Goal: Information Seeking & Learning: Learn about a topic

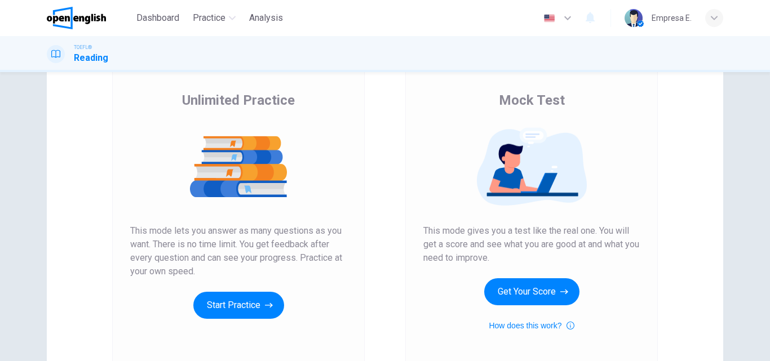
scroll to position [169, 0]
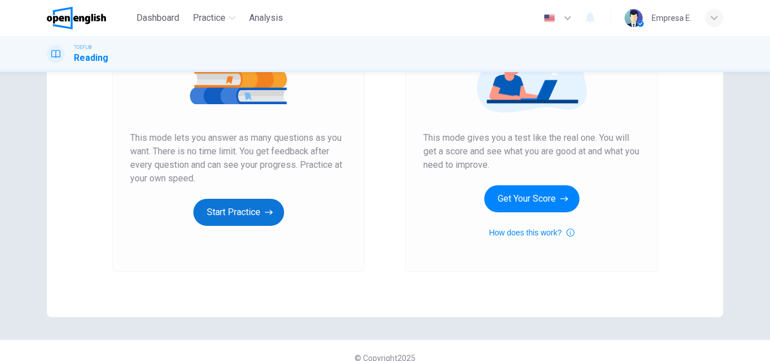
click at [277, 206] on button "Start Practice" at bounding box center [238, 212] width 91 height 27
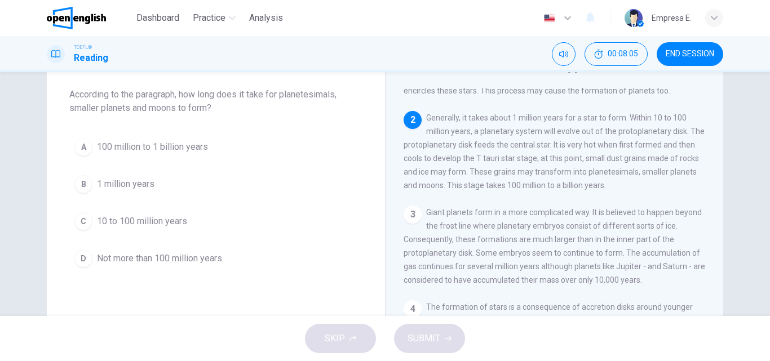
scroll to position [113, 0]
click at [192, 154] on button "A 100 million to 1 billion years" at bounding box center [215, 147] width 293 height 28
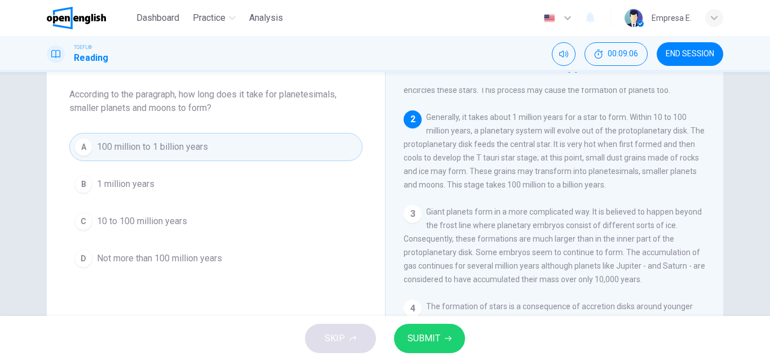
click at [432, 324] on div "SKIP SUBMIT" at bounding box center [385, 338] width 770 height 45
click at [434, 331] on span "SUBMIT" at bounding box center [424, 339] width 33 height 16
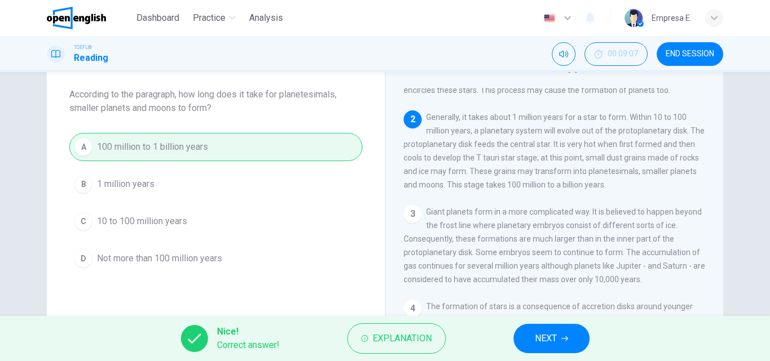
click at [556, 331] on span "NEXT" at bounding box center [546, 339] width 22 height 16
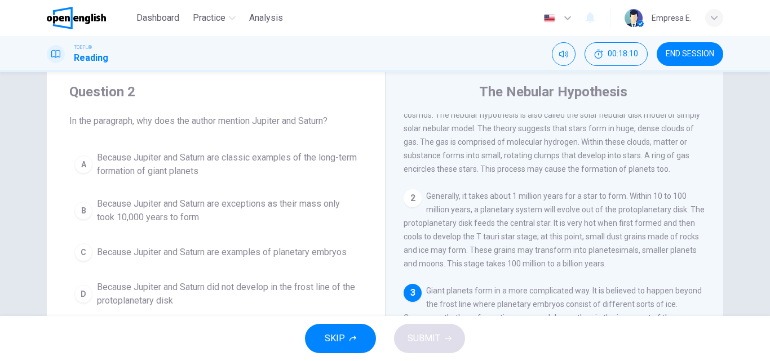
scroll to position [169, 0]
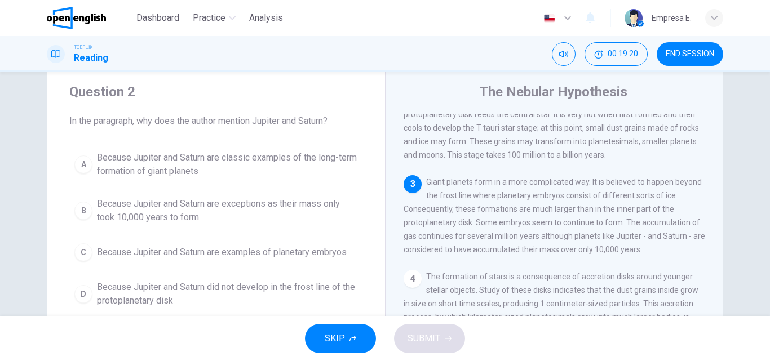
click at [157, 219] on span "Because Jupiter and Saturn are exceptions as their mass only took 10,000 years …" at bounding box center [227, 210] width 260 height 27
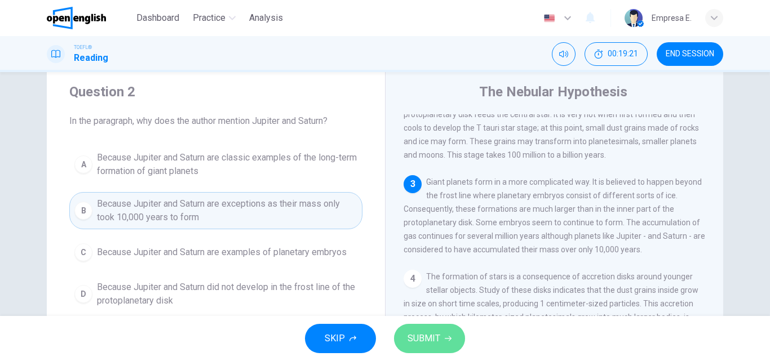
click at [446, 329] on button "SUBMIT" at bounding box center [429, 338] width 71 height 29
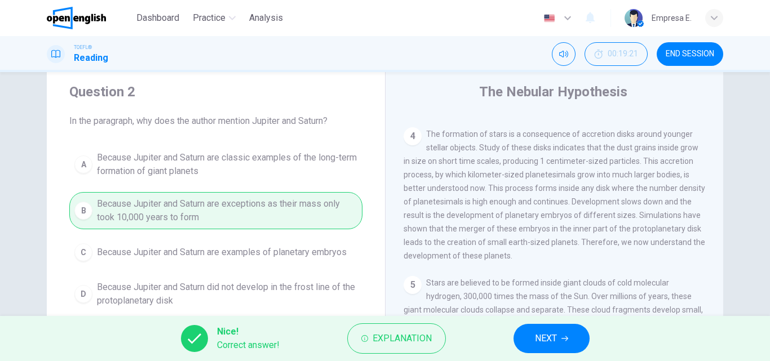
scroll to position [335, 0]
click at [702, 56] on span "END SESSION" at bounding box center [690, 54] width 48 height 9
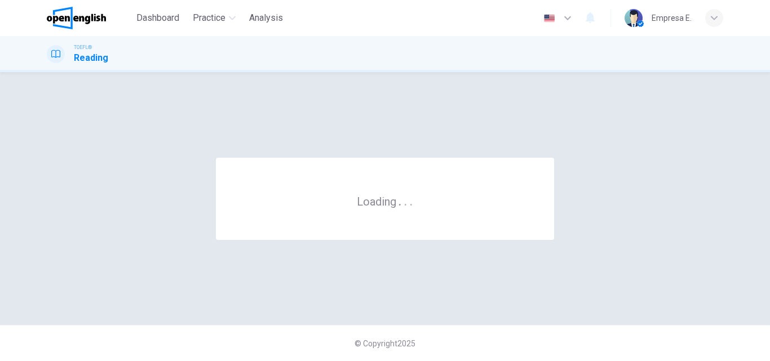
scroll to position [0, 0]
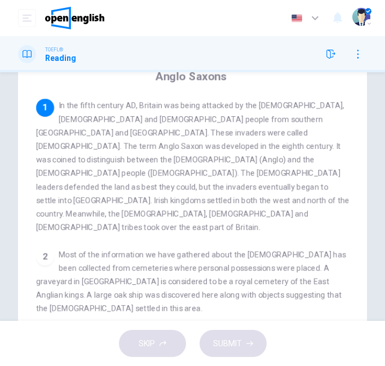
scroll to position [225, 0]
